Goal: Obtain resource: Download file/media

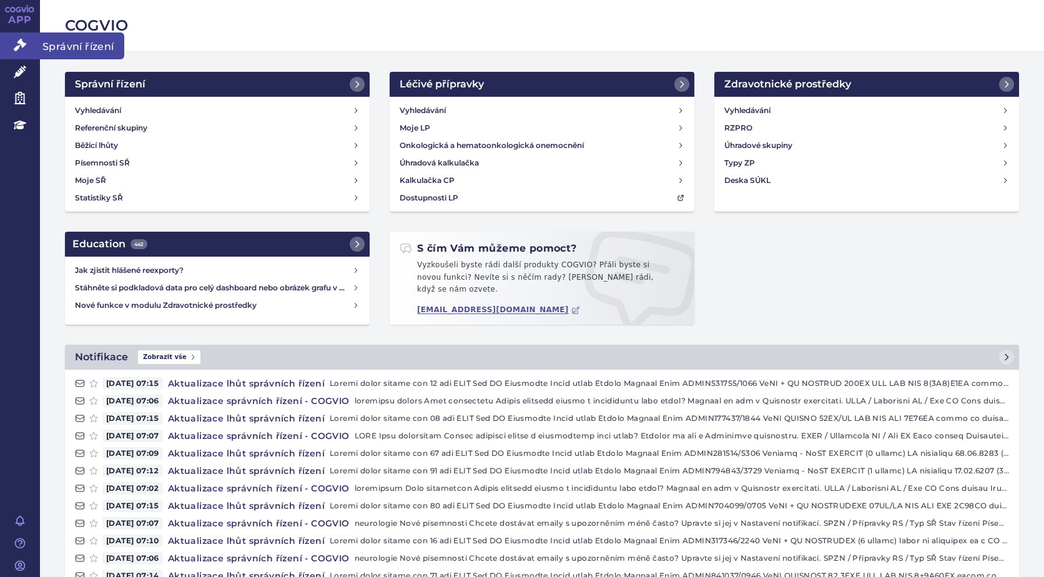
click at [22, 41] on icon at bounding box center [20, 45] width 12 height 12
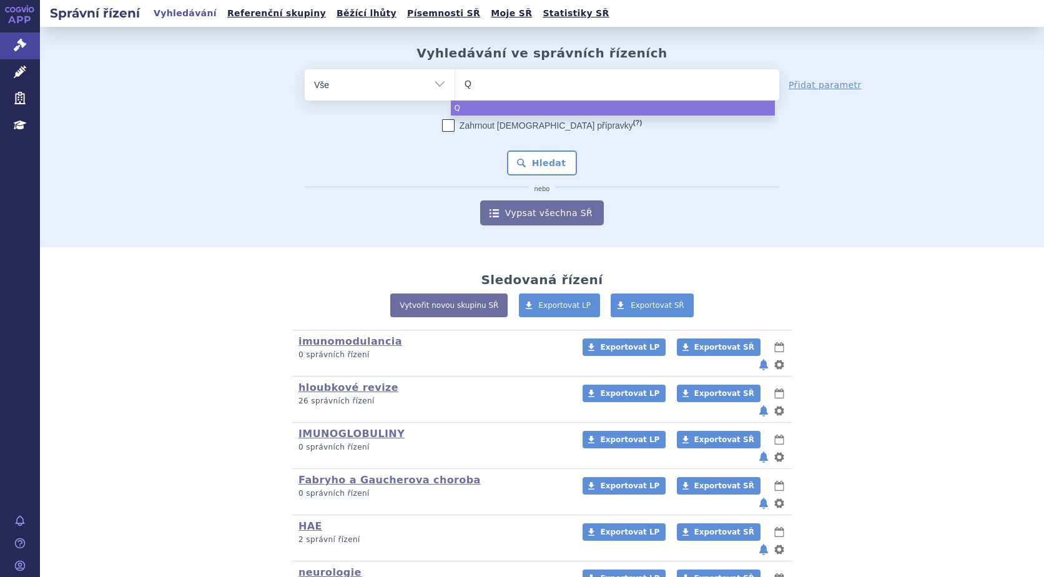
type input "QA"
type input "QAL"
type input "QALS"
type input "QALSO"
type input "QALSODY"
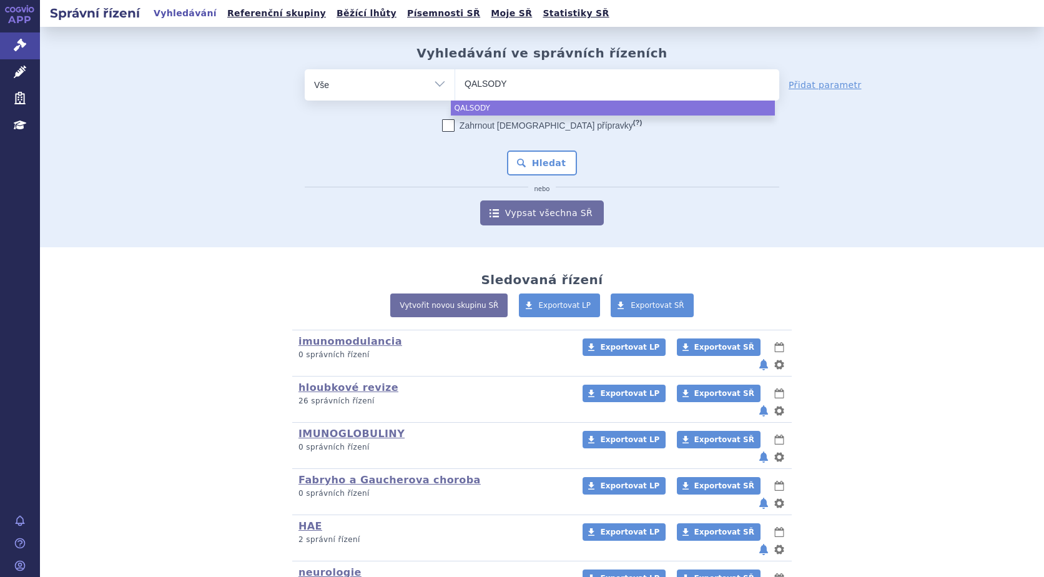
select select "QALSODY"
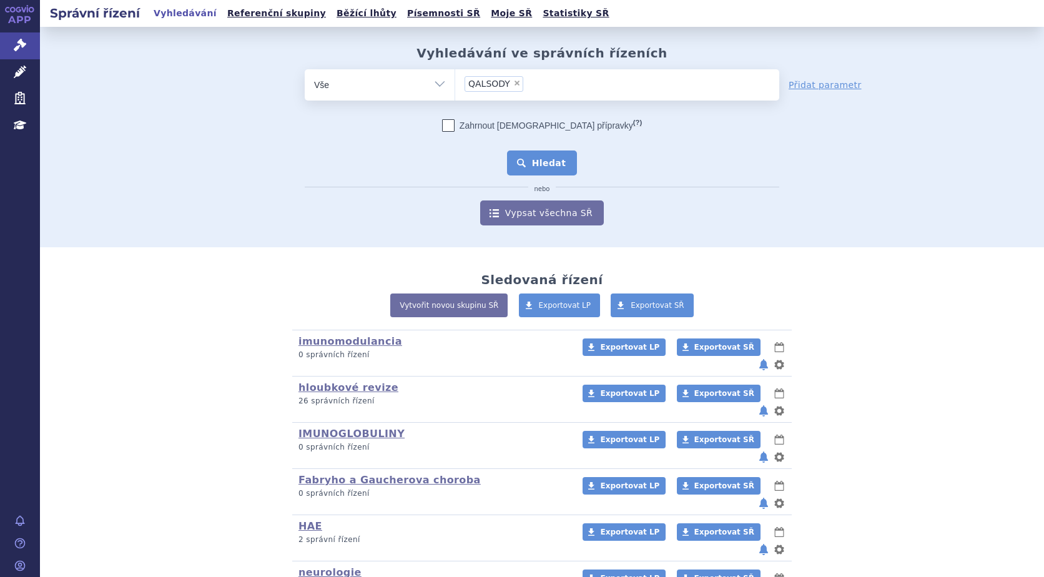
click at [545, 159] on button "Hledat" at bounding box center [542, 163] width 71 height 25
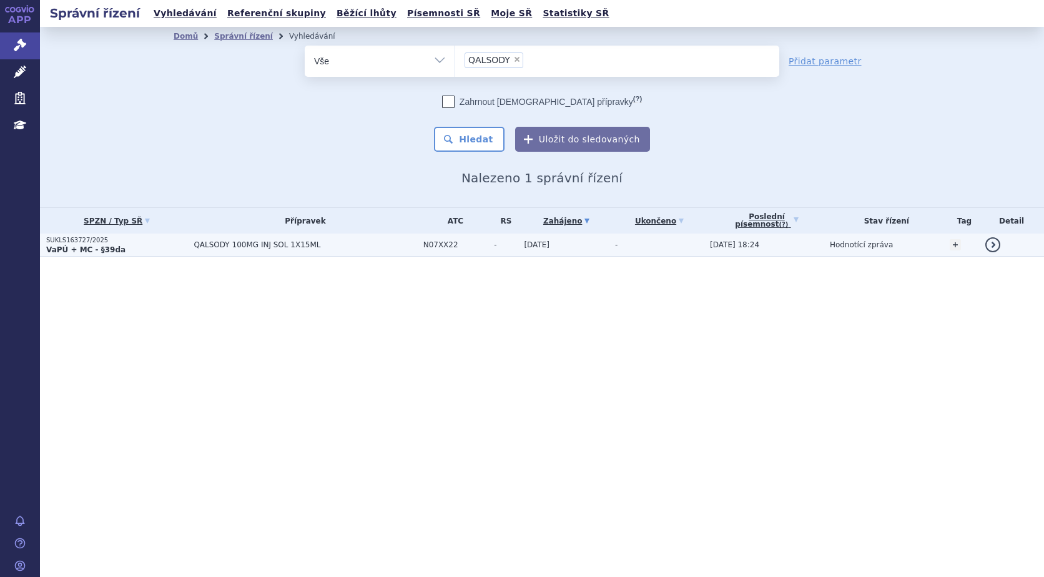
click at [81, 240] on p "SUKLS163727/2025" at bounding box center [116, 240] width 141 height 9
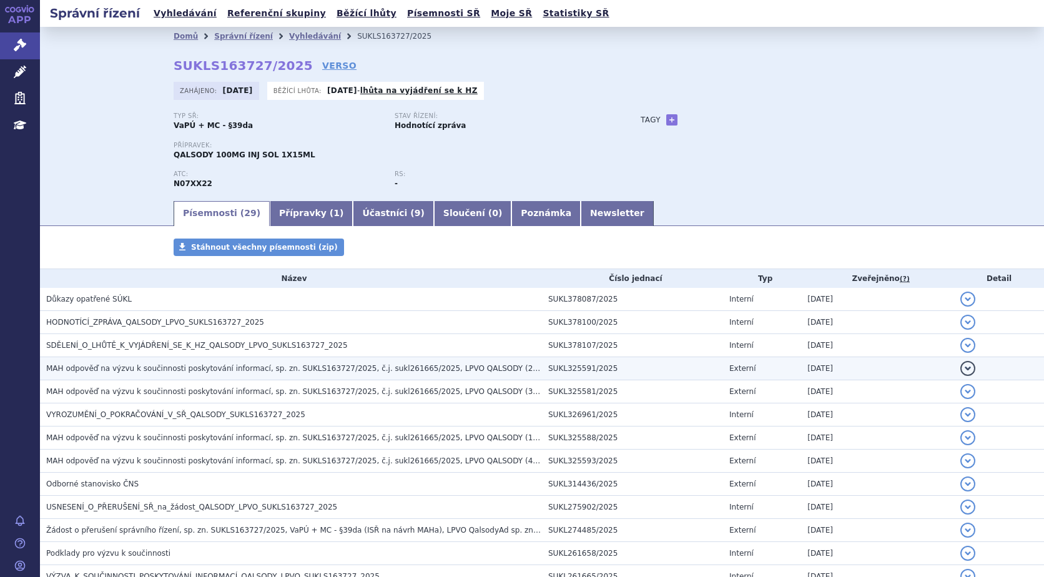
click at [162, 367] on span "MAH odpověď na výzvu k součinnosti poskytování informací, sp. zn. SUKLS163727/2…" at bounding box center [312, 368] width 533 height 9
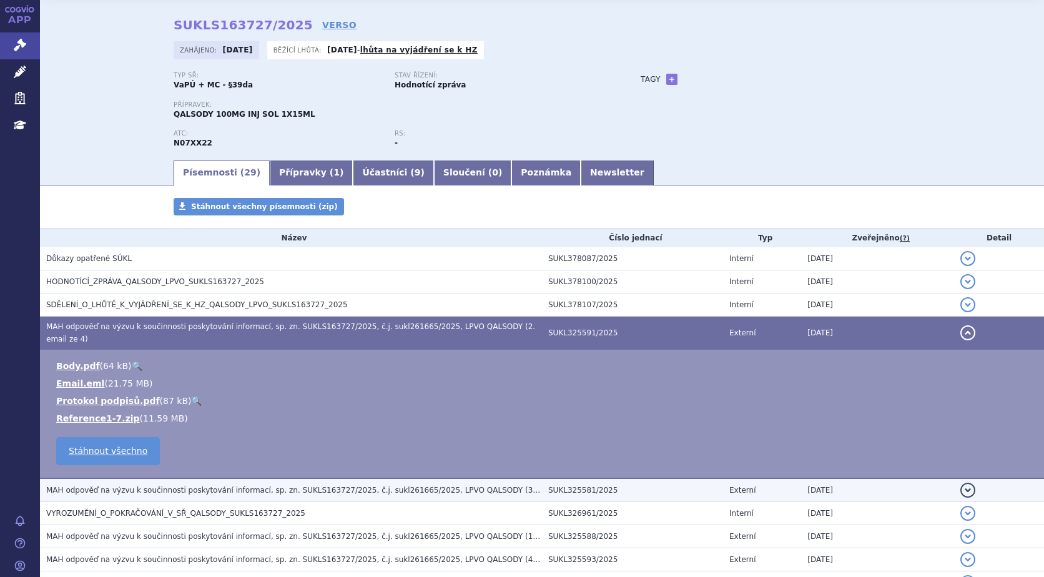
scroll to position [125, 0]
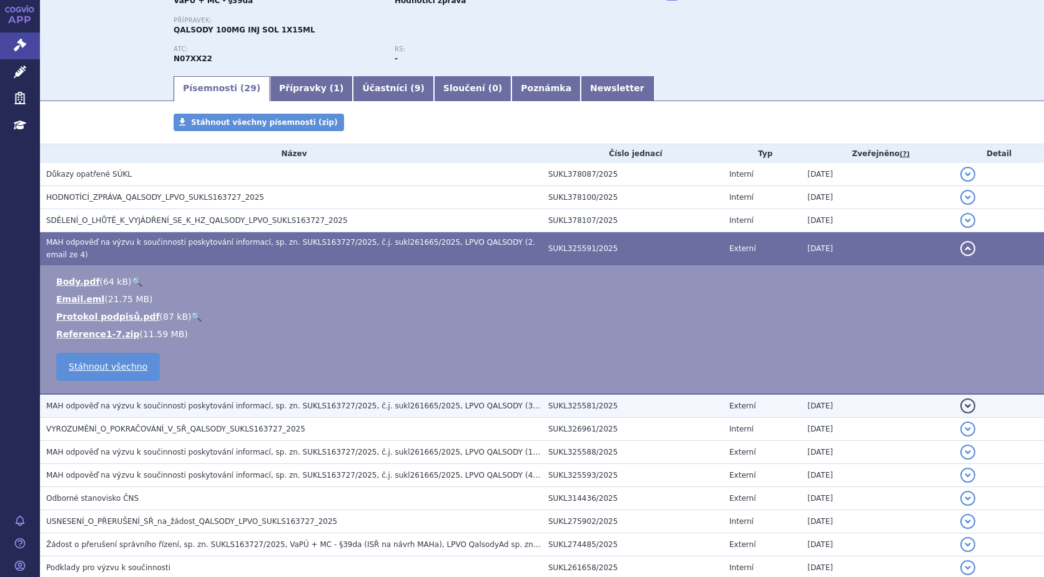
click at [142, 402] on span "MAH odpověď na výzvu k součinnosti poskytování informací, sp. zn. SUKLS163727/2…" at bounding box center [312, 406] width 533 height 9
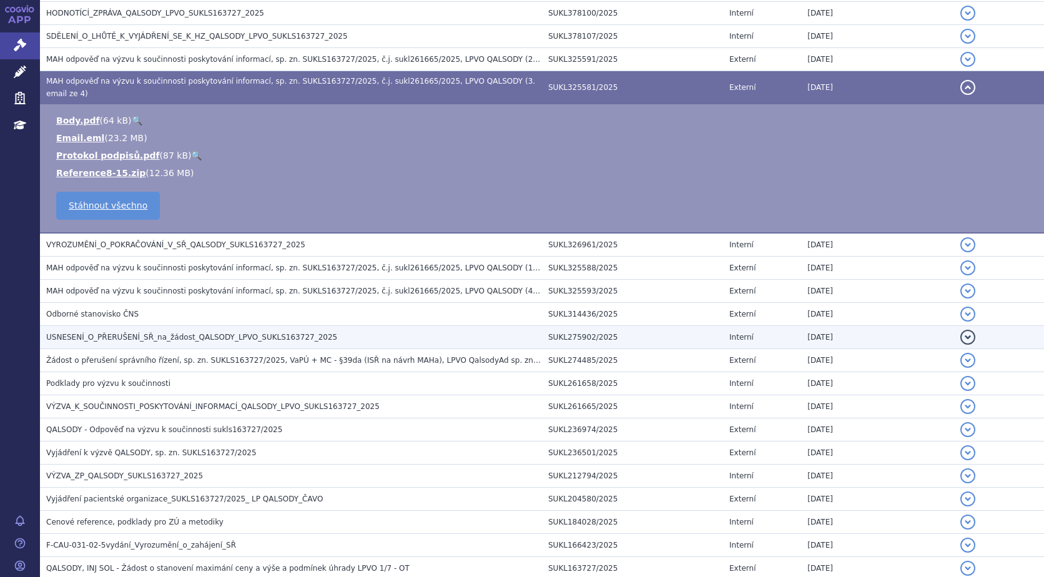
scroll to position [312, 0]
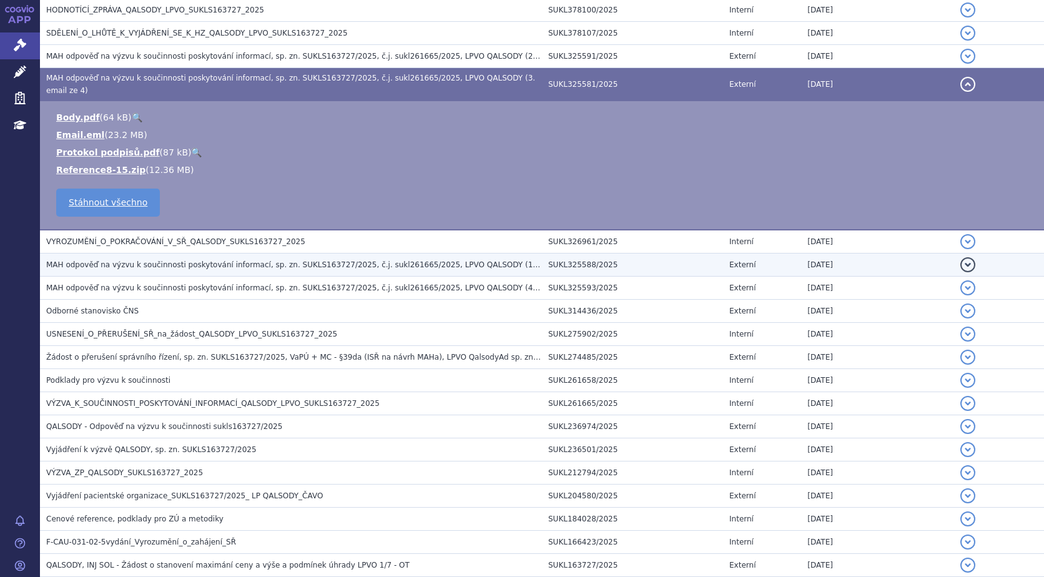
click at [123, 260] on span "MAH odpověď na výzvu k součinnosti poskytování informací, sp. zn. SUKLS163727/2…" at bounding box center [412, 264] width 733 height 9
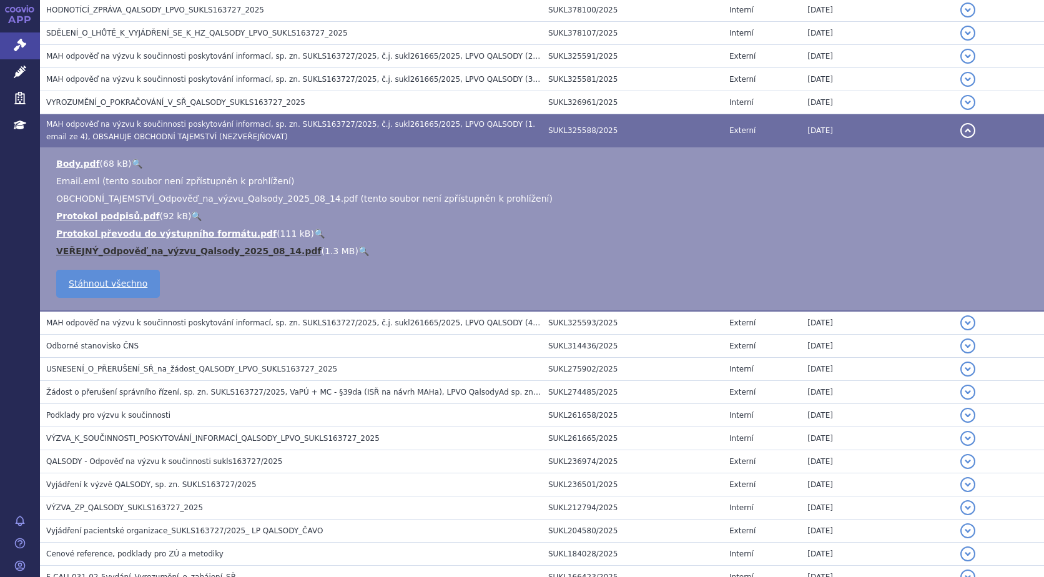
click at [138, 250] on link "VEŘEJNÝ_Odpověď_na_výzvu_Qalsody_2025_08_14.pdf" at bounding box center [188, 251] width 265 height 10
